Goal: Task Accomplishment & Management: Manage account settings

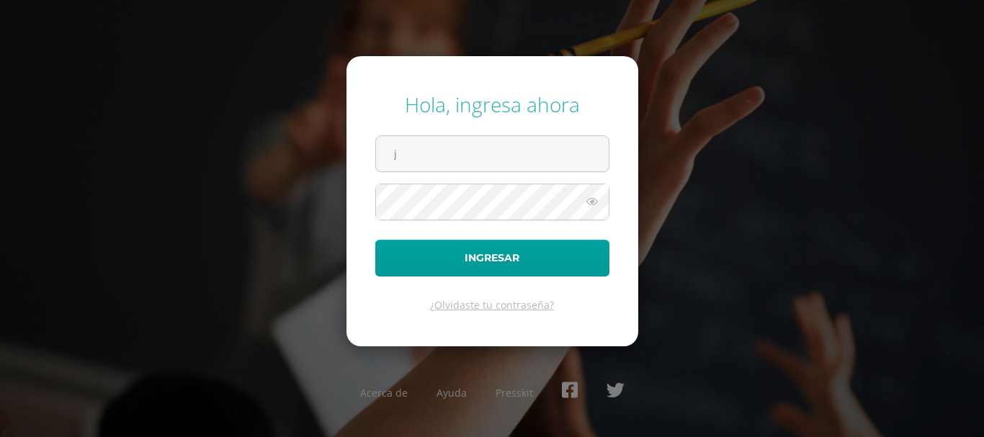
type input "[PERSON_NAME][EMAIL_ADDRESS][PERSON_NAME][DOMAIN_NAME]"
click at [590, 197] on icon at bounding box center [592, 201] width 19 height 17
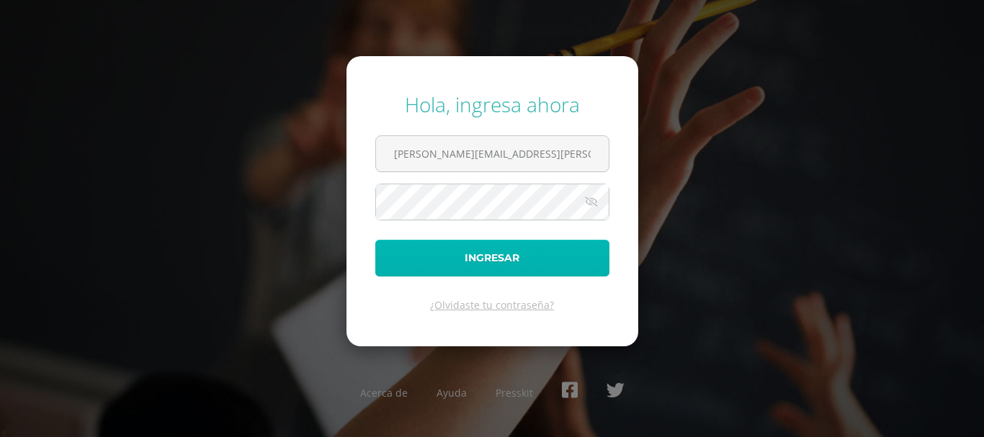
click at [513, 257] on button "Ingresar" at bounding box center [492, 258] width 234 height 37
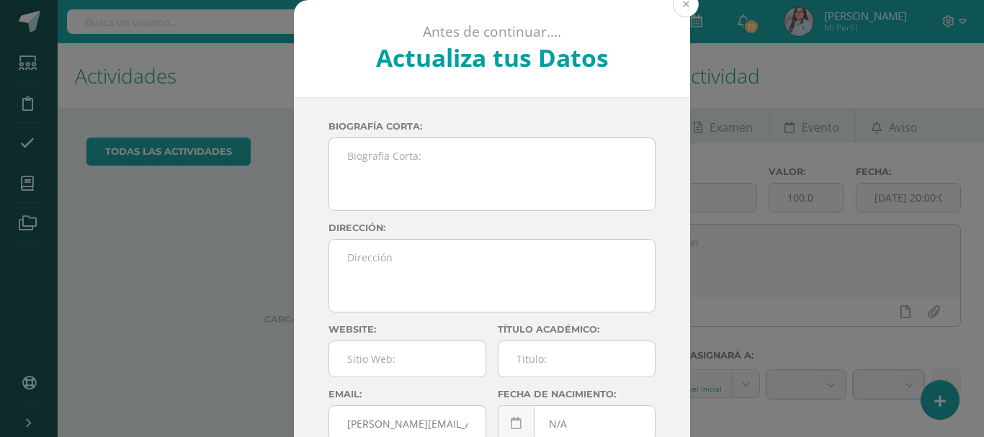
click at [683, 9] on button at bounding box center [686, 4] width 26 height 26
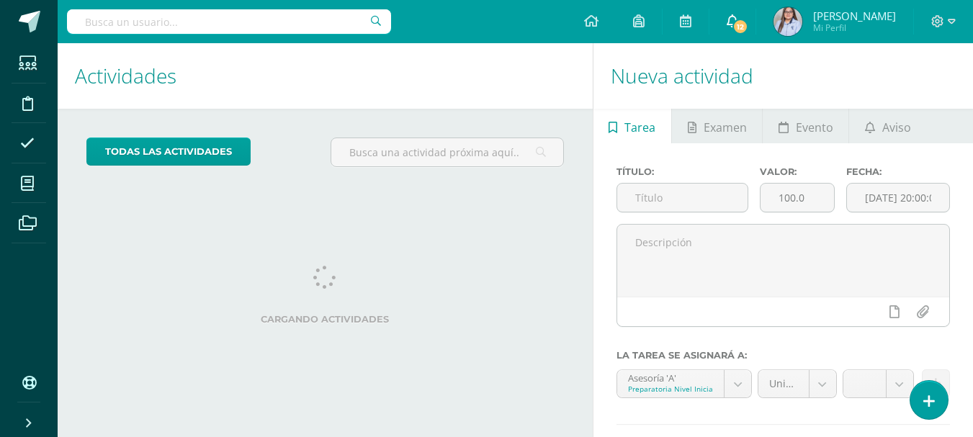
click at [738, 22] on icon at bounding box center [733, 20] width 12 height 13
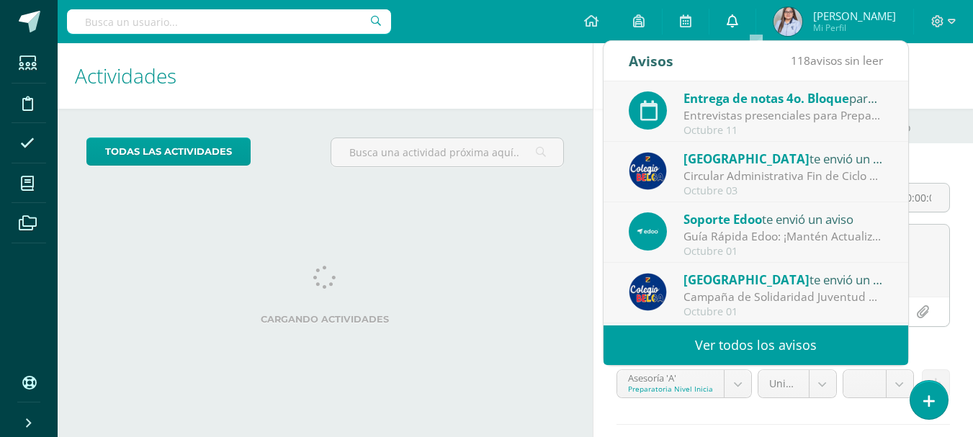
click at [756, 13] on link "0" at bounding box center [733, 21] width 46 height 43
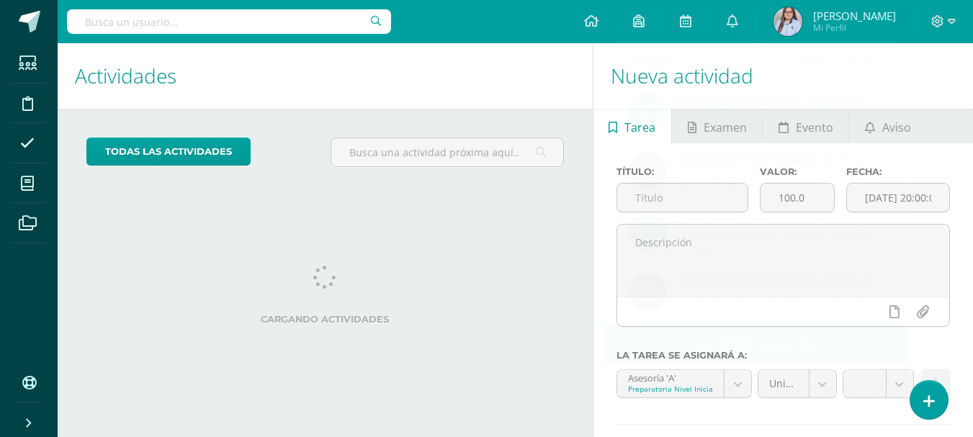
click at [803, 19] on img at bounding box center [788, 21] width 29 height 29
click at [845, 24] on span "Mi Perfil" at bounding box center [854, 28] width 83 height 12
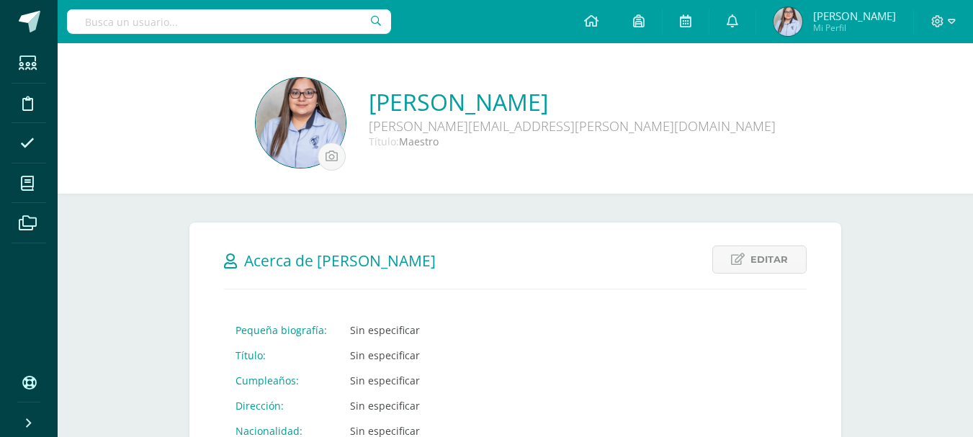
click at [475, 103] on link "Jesica María Díaz Vasquez" at bounding box center [572, 101] width 407 height 31
click at [462, 104] on link "Jesica María Díaz Vasquez" at bounding box center [572, 101] width 407 height 31
click at [346, 115] on img at bounding box center [301, 123] width 90 height 90
click at [346, 136] on img at bounding box center [301, 123] width 90 height 90
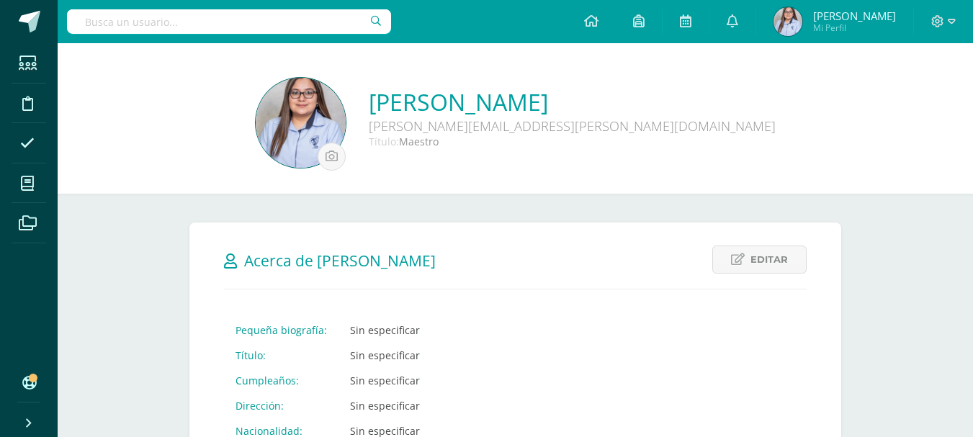
click at [346, 136] on img at bounding box center [301, 123] width 90 height 90
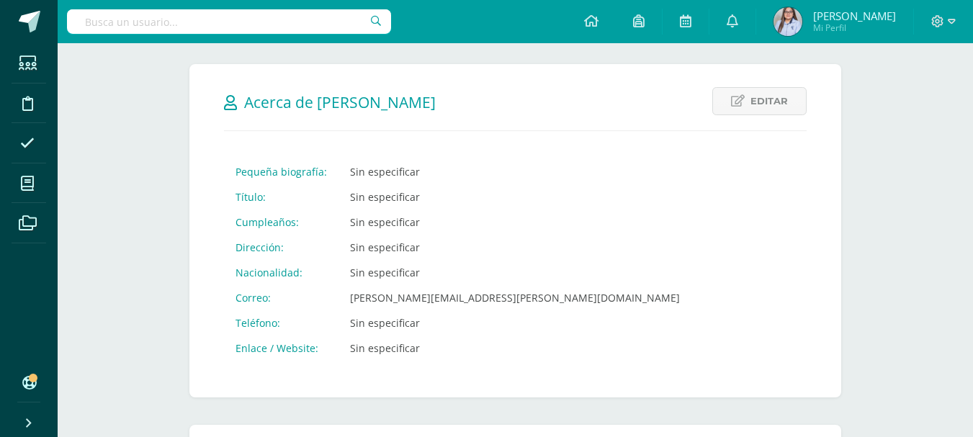
scroll to position [187, 0]
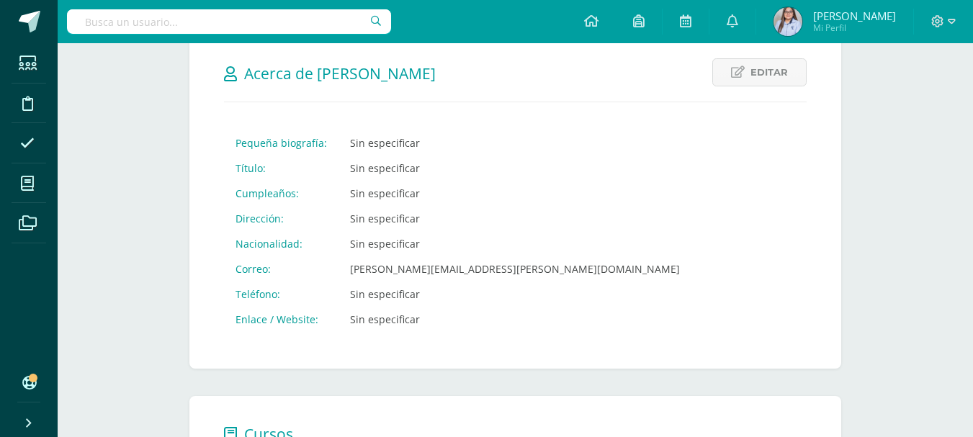
click at [399, 195] on td "Sin especificar" at bounding box center [515, 193] width 353 height 25
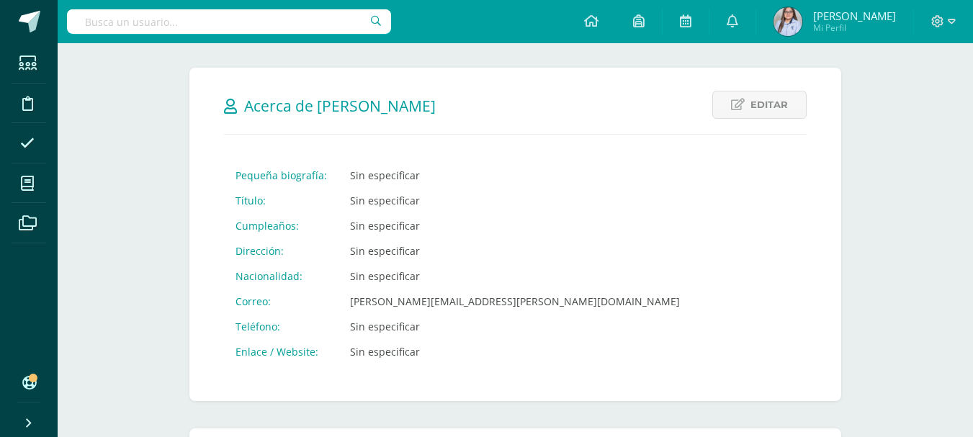
scroll to position [0, 0]
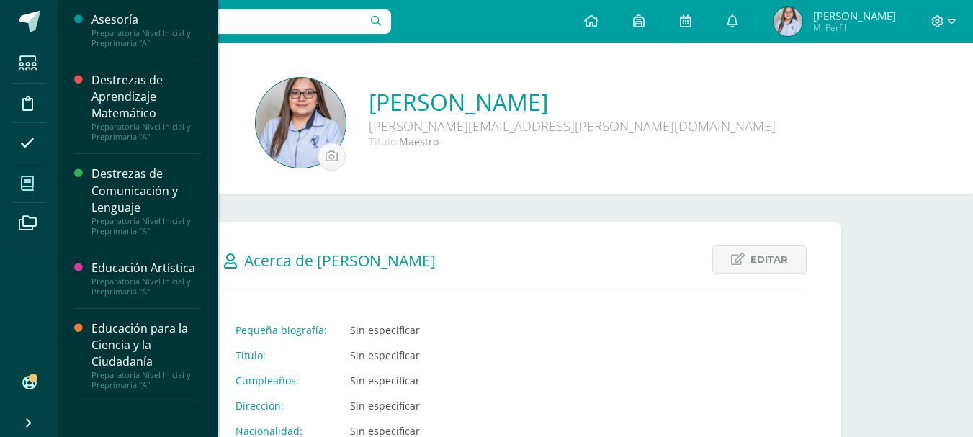
click at [24, 184] on icon at bounding box center [27, 184] width 13 height 14
